Goal: Navigation & Orientation: Find specific page/section

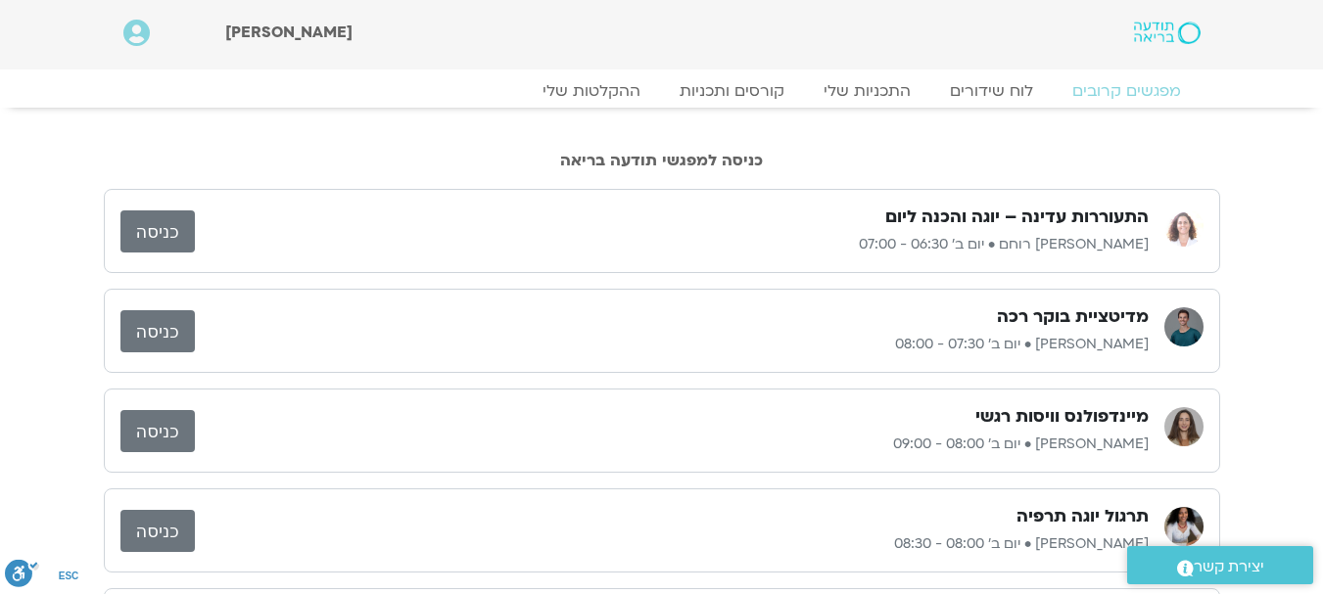
click at [748, 104] on div "מפגשים קרובים לוח שידורים התכניות שלי קורסים ותכניות ההקלטות שלי מפגשים קרובים …" at bounding box center [662, 96] width 1097 height 34
click at [747, 92] on link "קורסים ותכניות" at bounding box center [731, 91] width 172 height 24
click at [1019, 91] on link "לוח שידורים" at bounding box center [991, 91] width 147 height 24
click at [887, 86] on link "התכניות שלי" at bounding box center [867, 91] width 152 height 24
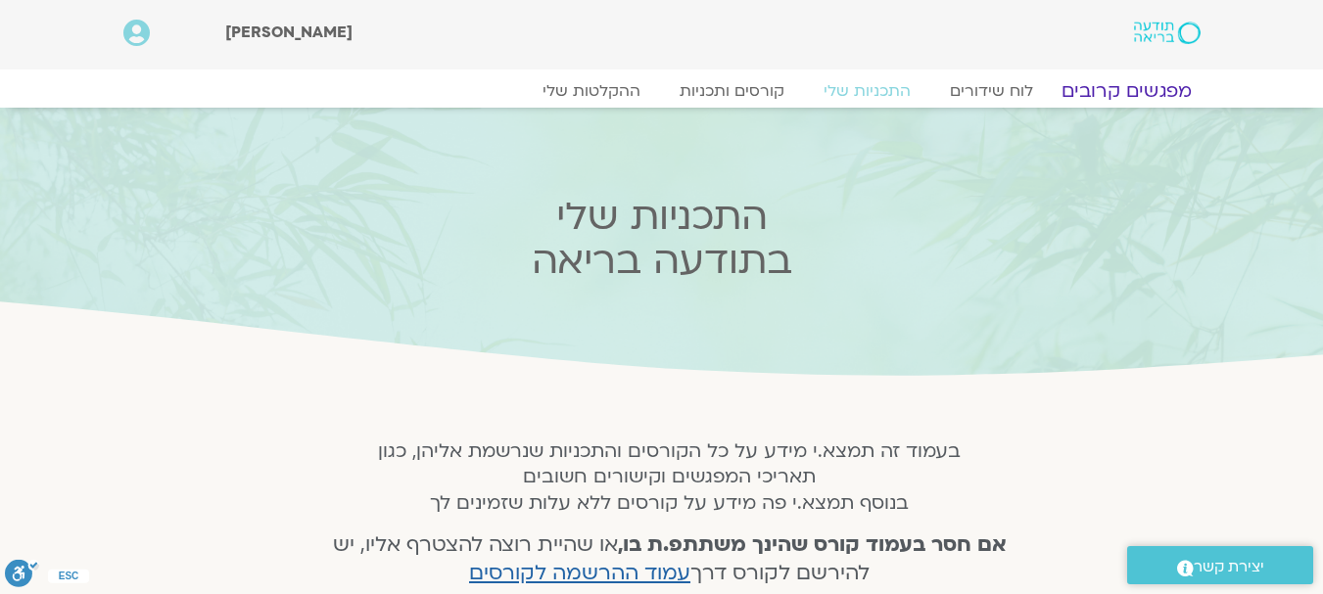
click at [1130, 82] on link "מפגשים קרובים" at bounding box center [1125, 91] width 177 height 24
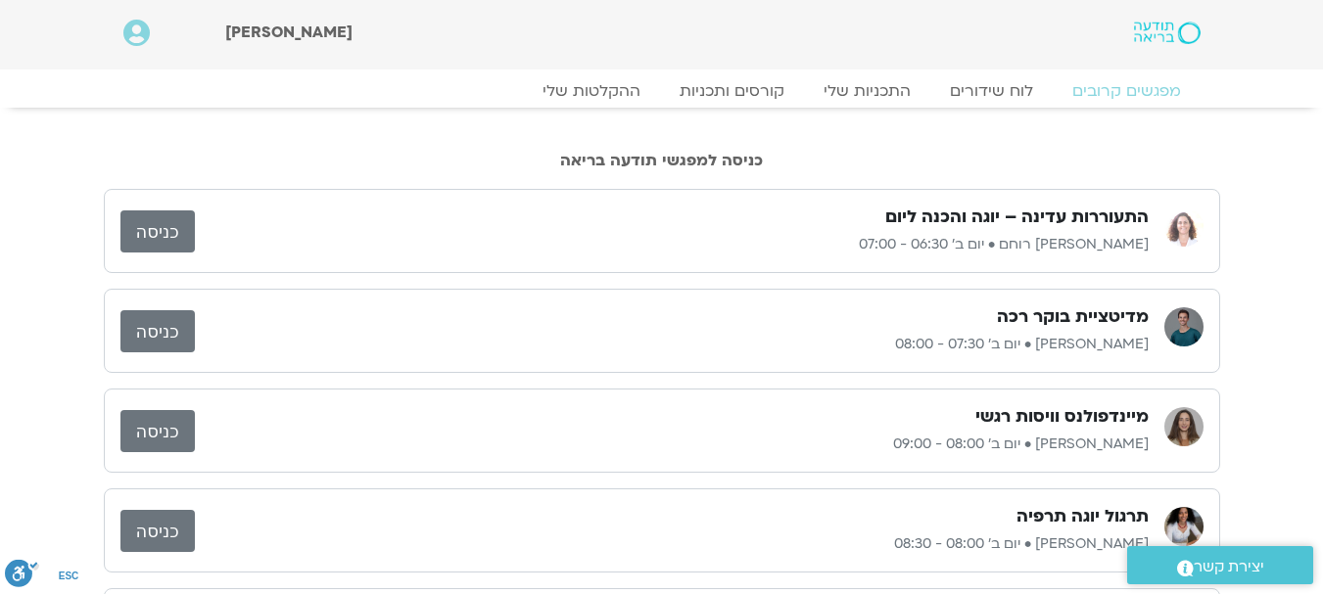
click at [980, 105] on div "מפגשים קרובים לוח שידורים התכניות שלי קורסים ותכניות ההקלטות שלי מפגשים קרובים …" at bounding box center [662, 96] width 1097 height 34
click at [981, 93] on link "לוח שידורים" at bounding box center [991, 91] width 147 height 24
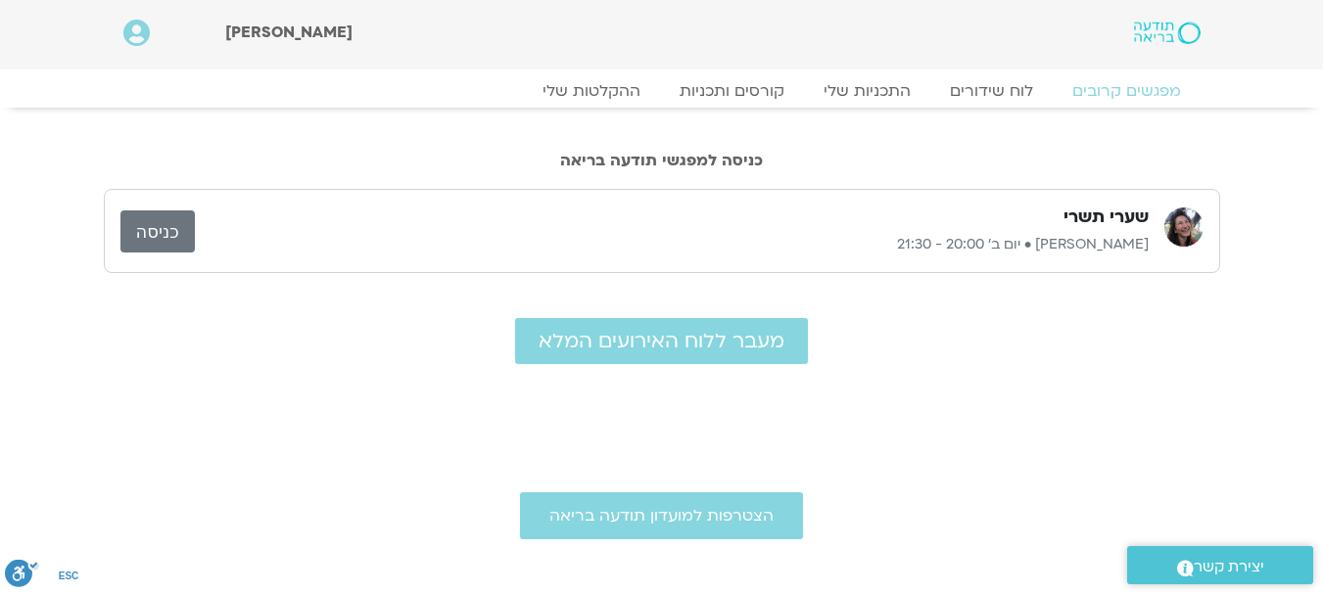
click at [165, 227] on link "כניסה" at bounding box center [157, 232] width 74 height 42
